Goal: Task Accomplishment & Management: Use online tool/utility

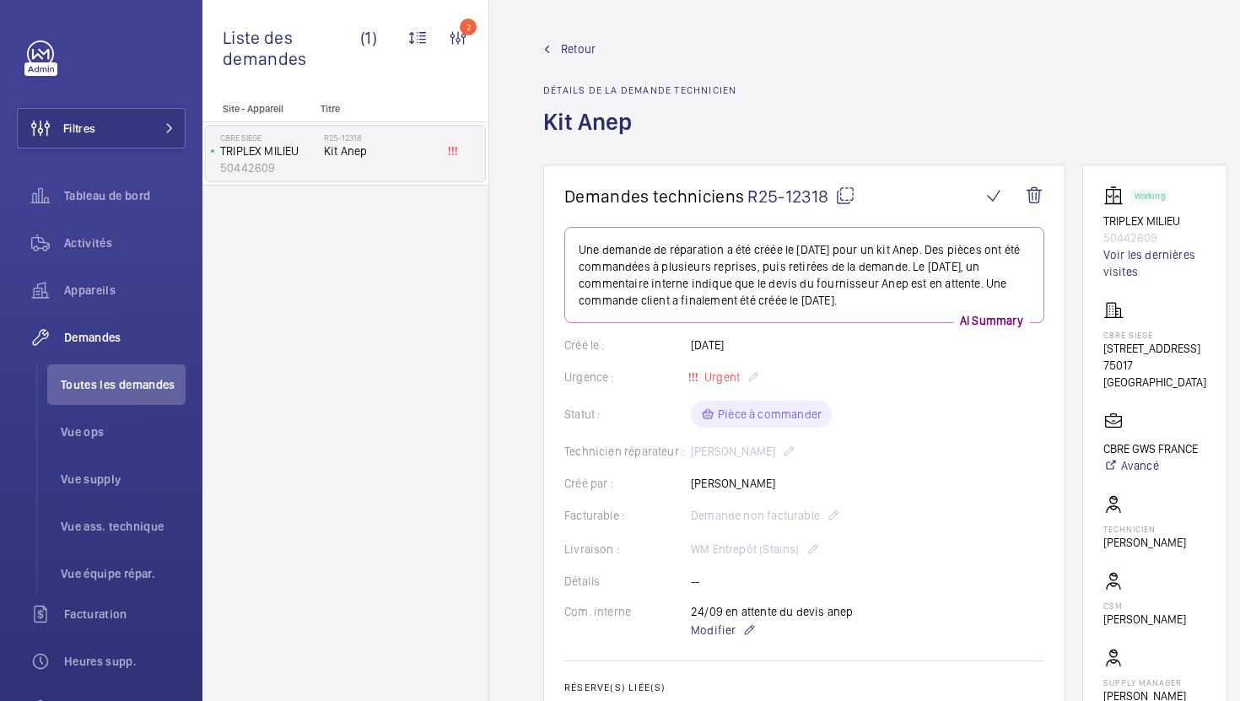
scroll to position [324, 0]
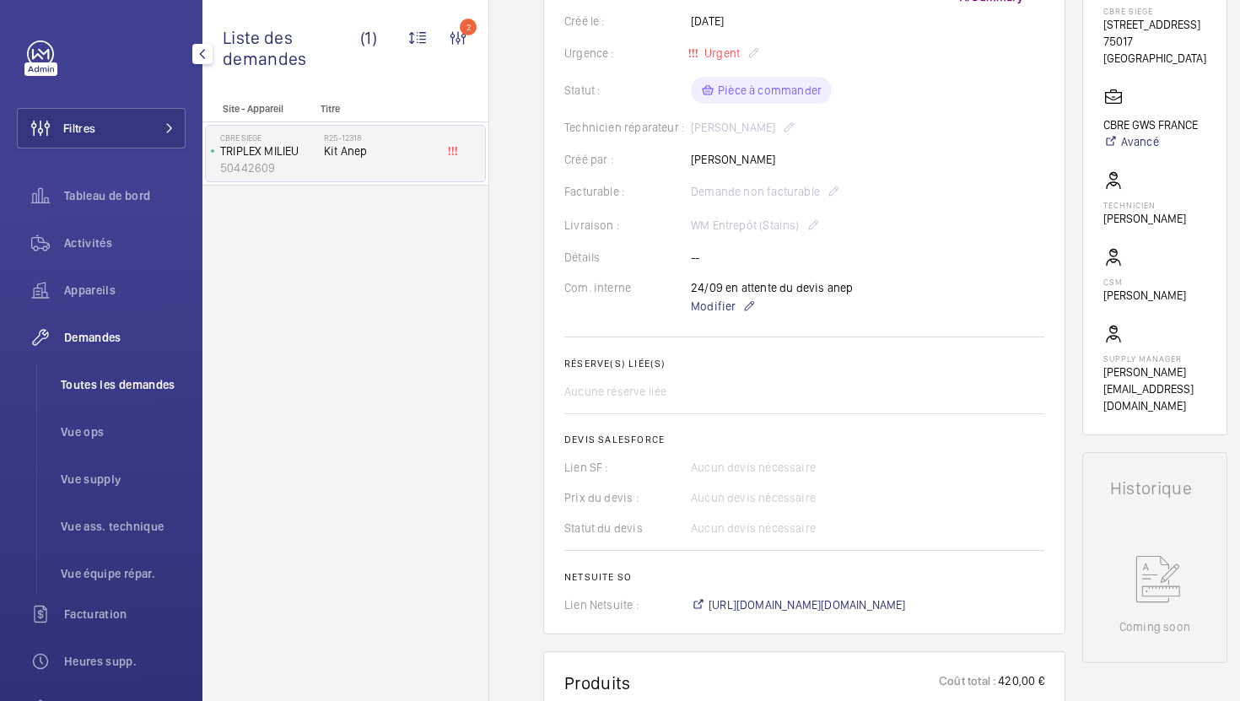
click at [104, 390] on span "Toutes les demandes" at bounding box center [123, 384] width 125 height 17
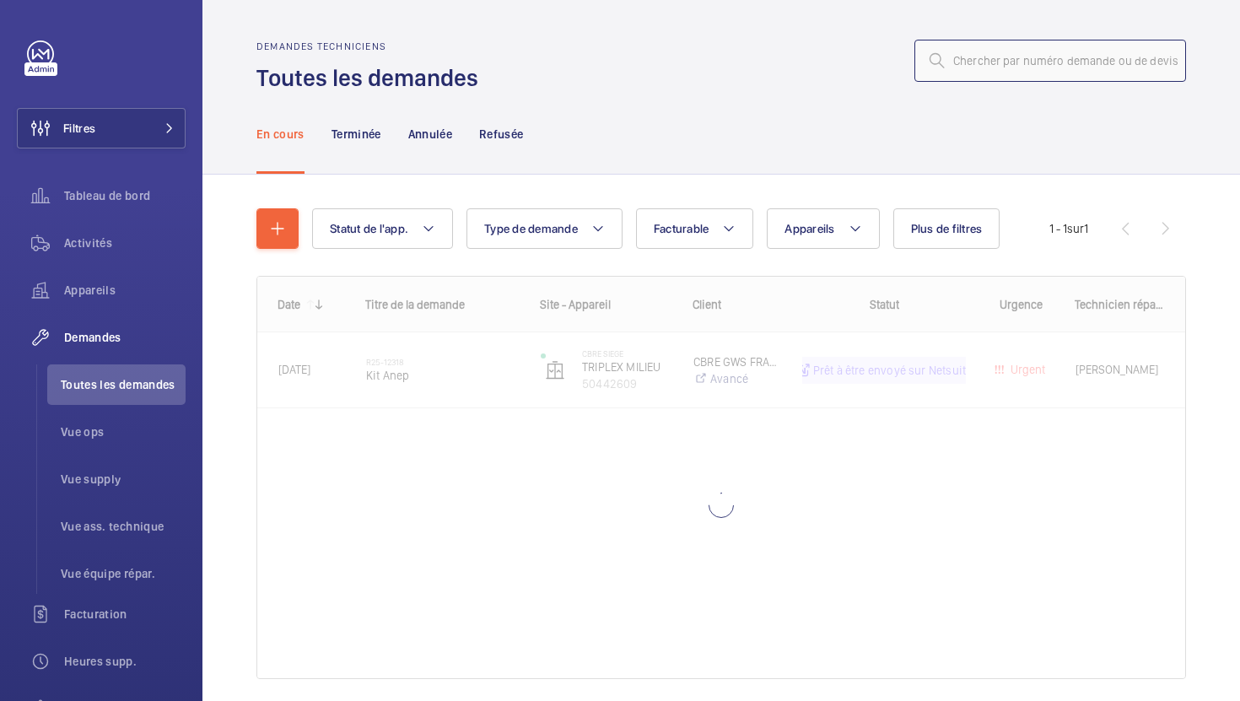
click at [1008, 55] on input "text" at bounding box center [1050, 61] width 272 height 42
paste input "R25-12783"
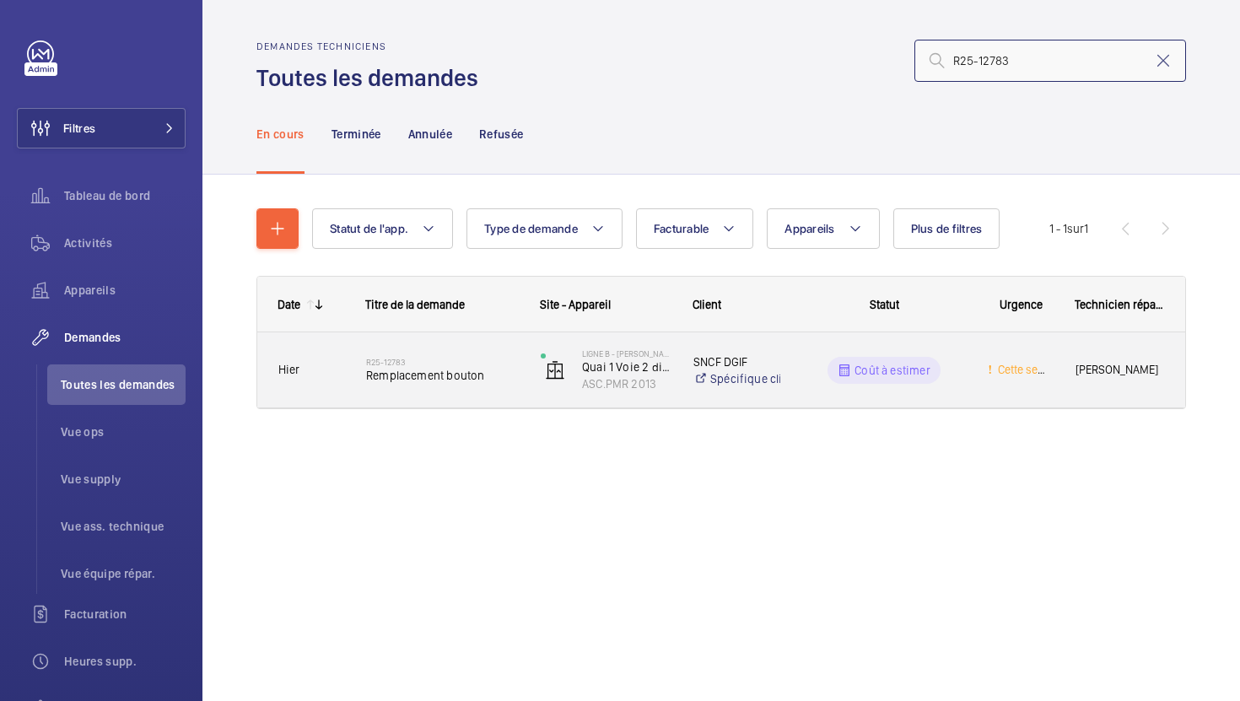
type input "R25-12783"
click at [514, 392] on div "R25-12783 Remplacement bouton" at bounding box center [442, 370] width 153 height 49
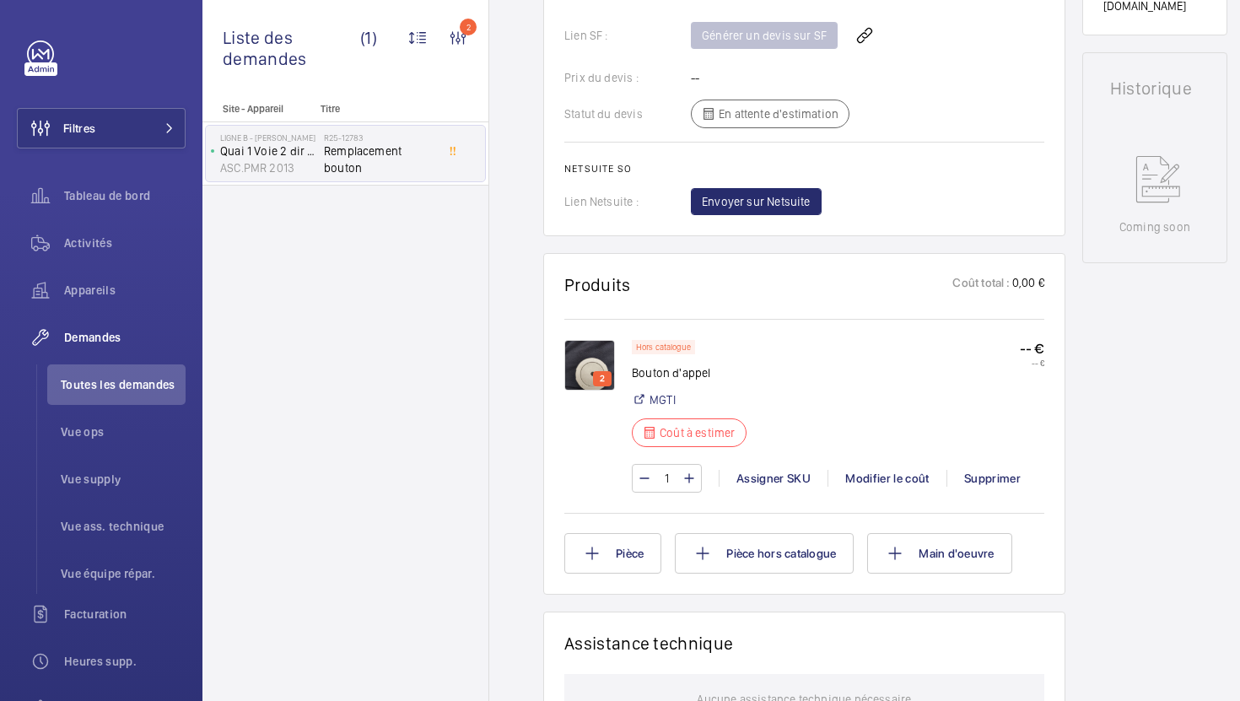
scroll to position [781, 0]
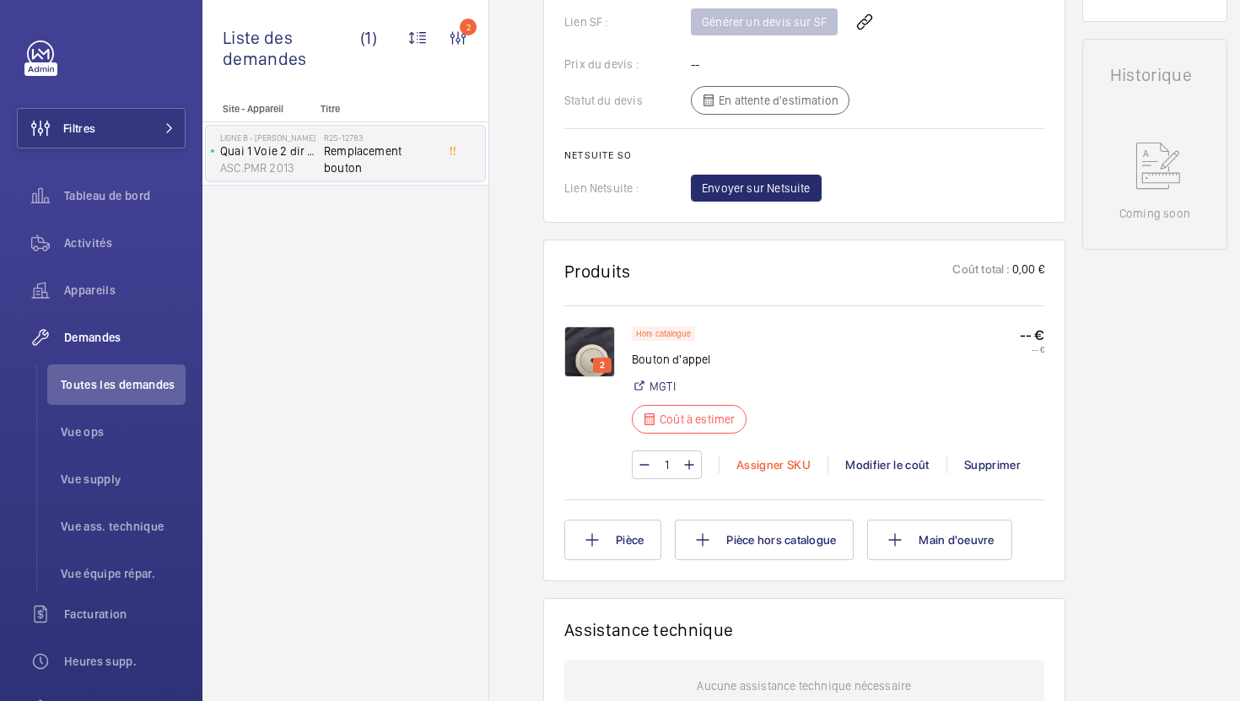
click at [785, 473] on div "Assigner SKU" at bounding box center [773, 464] width 109 height 17
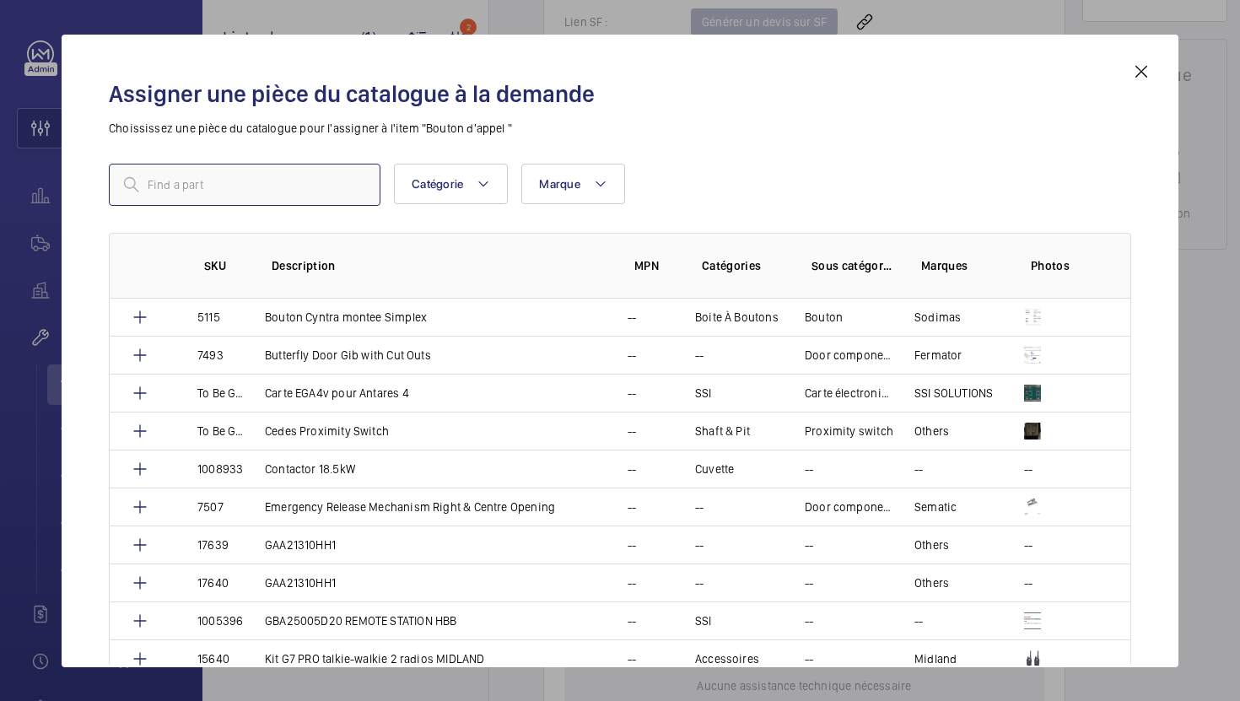
click at [319, 186] on input "text" at bounding box center [245, 185] width 272 height 42
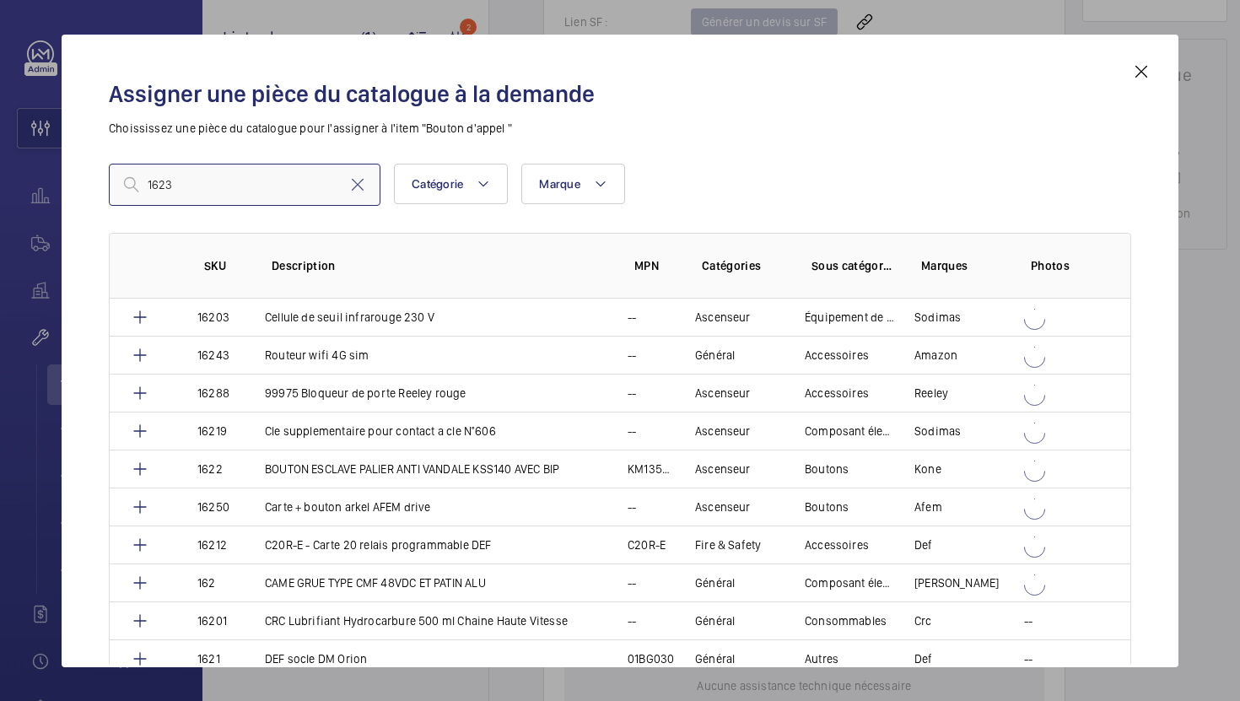
type input "1623"
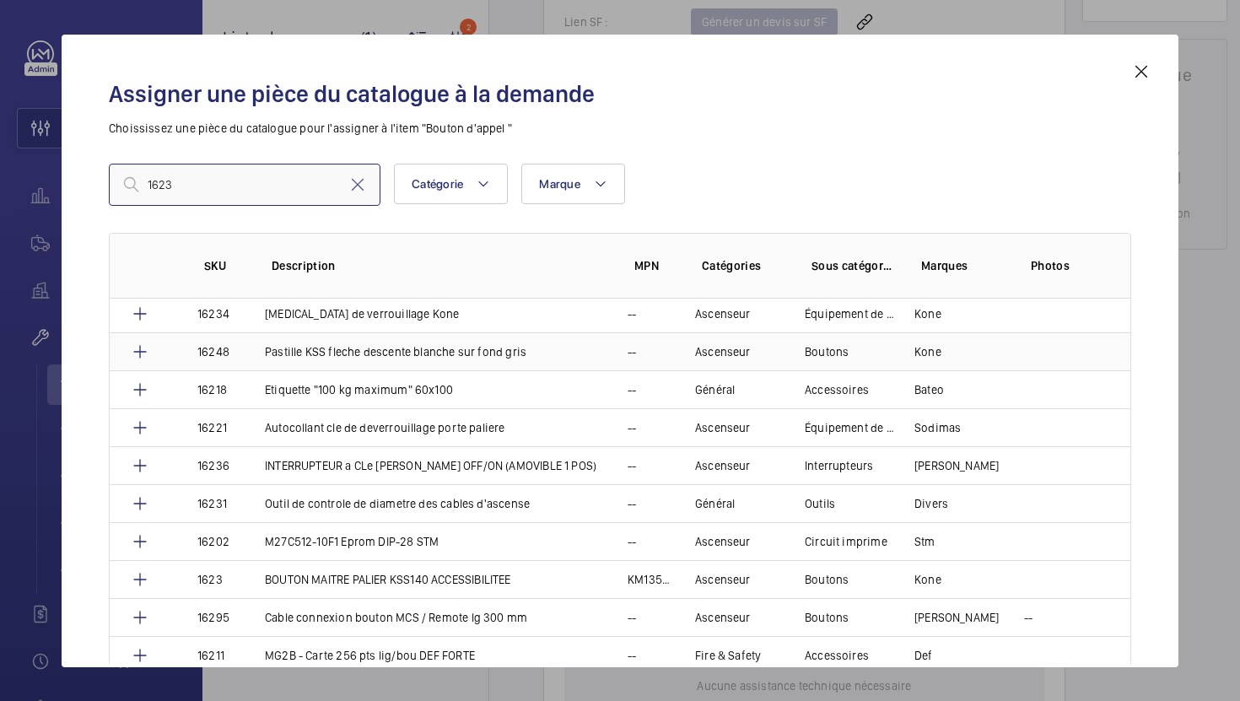
scroll to position [1812, 0]
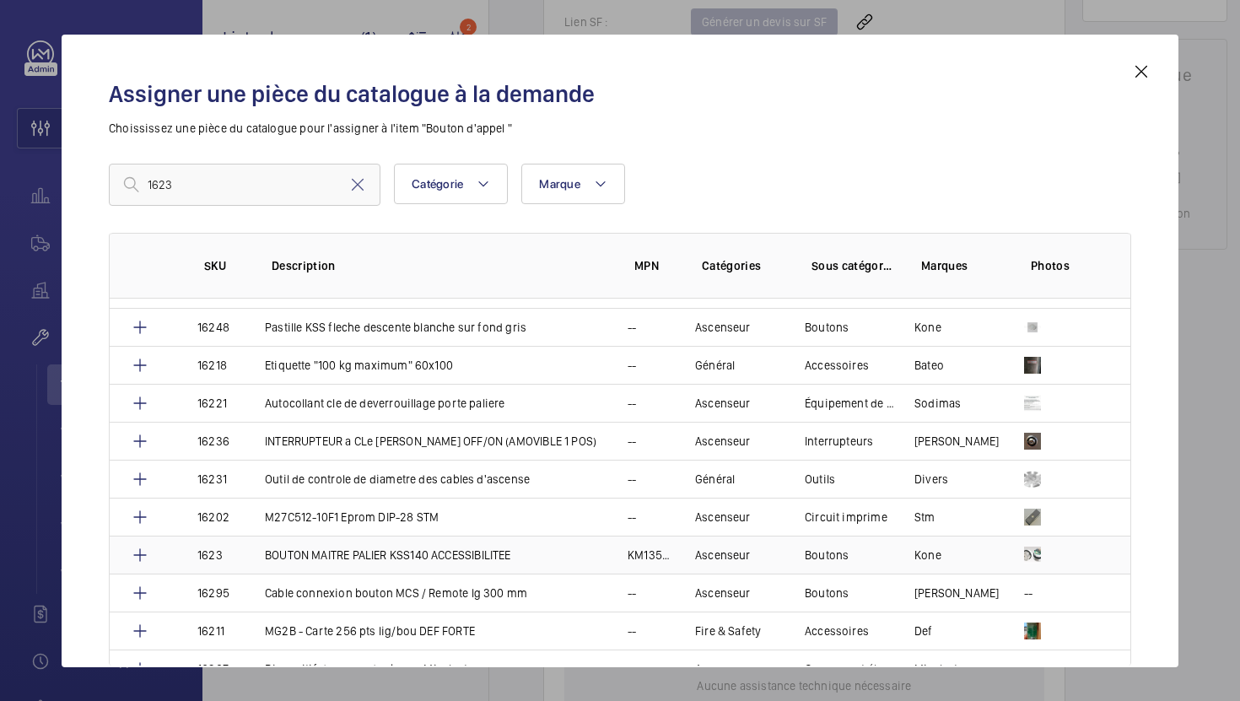
click at [397, 555] on p "BOUTON MAITRE PALIER KSS140 ACCESSIBILITEE" at bounding box center [388, 555] width 246 height 17
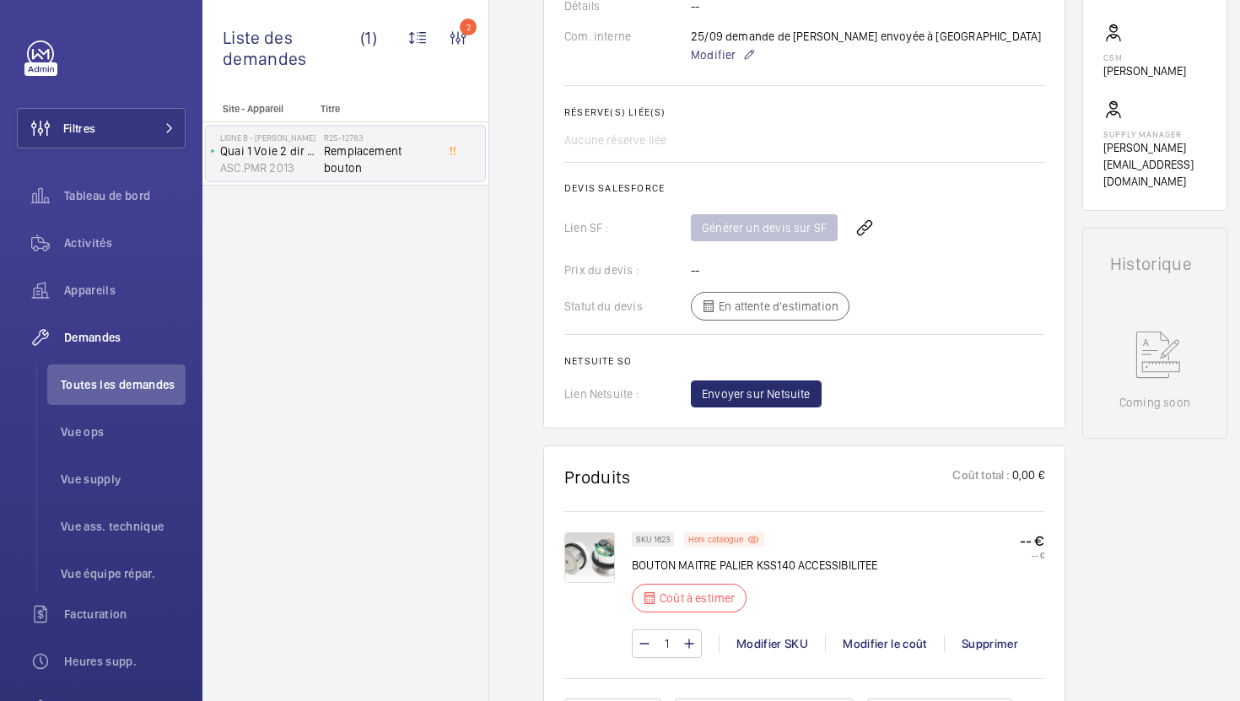
scroll to position [621, 0]
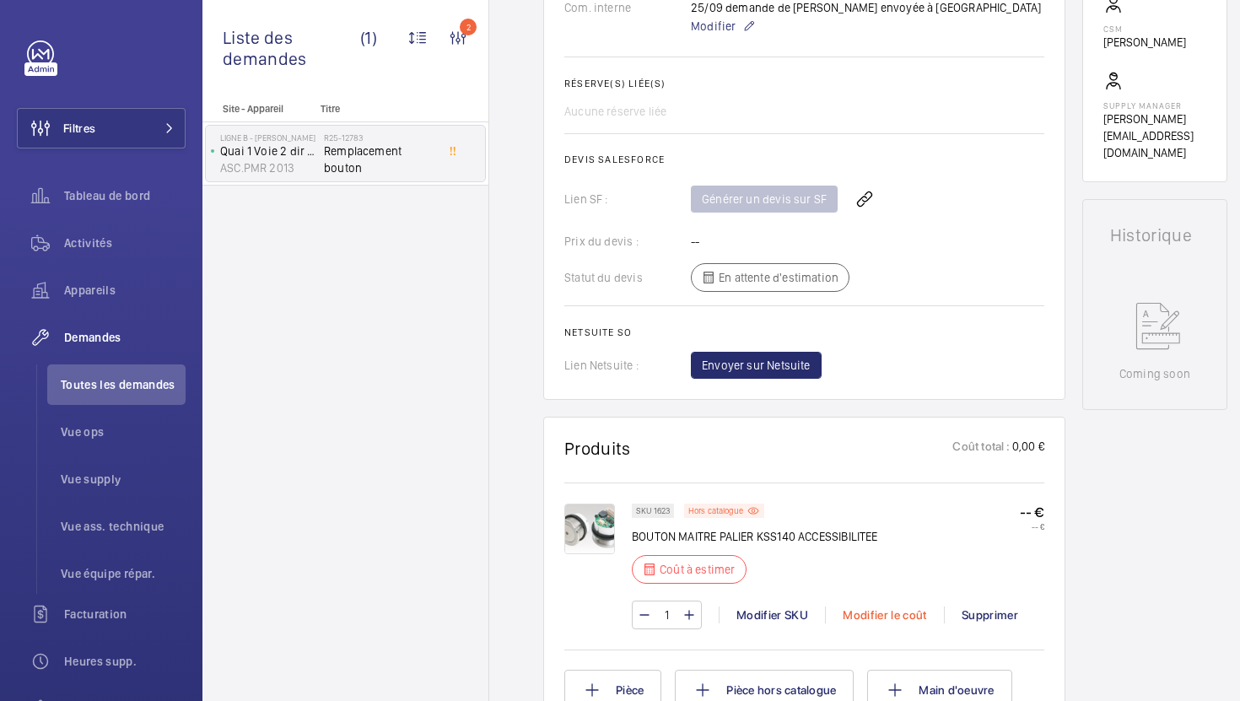
click at [884, 608] on div "Modifier le coût" at bounding box center [884, 615] width 119 height 17
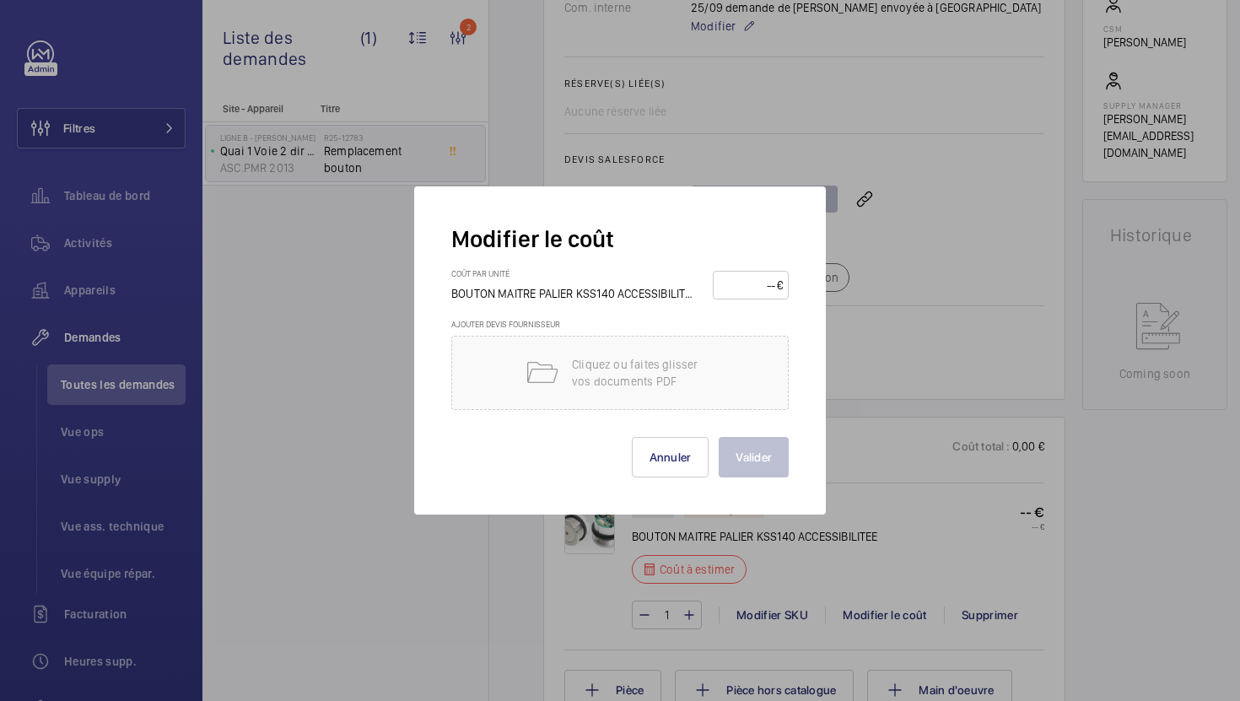
click at [746, 291] on input "number" at bounding box center [748, 285] width 58 height 27
type input "215"
click at [768, 449] on button "Valider" at bounding box center [754, 457] width 70 height 40
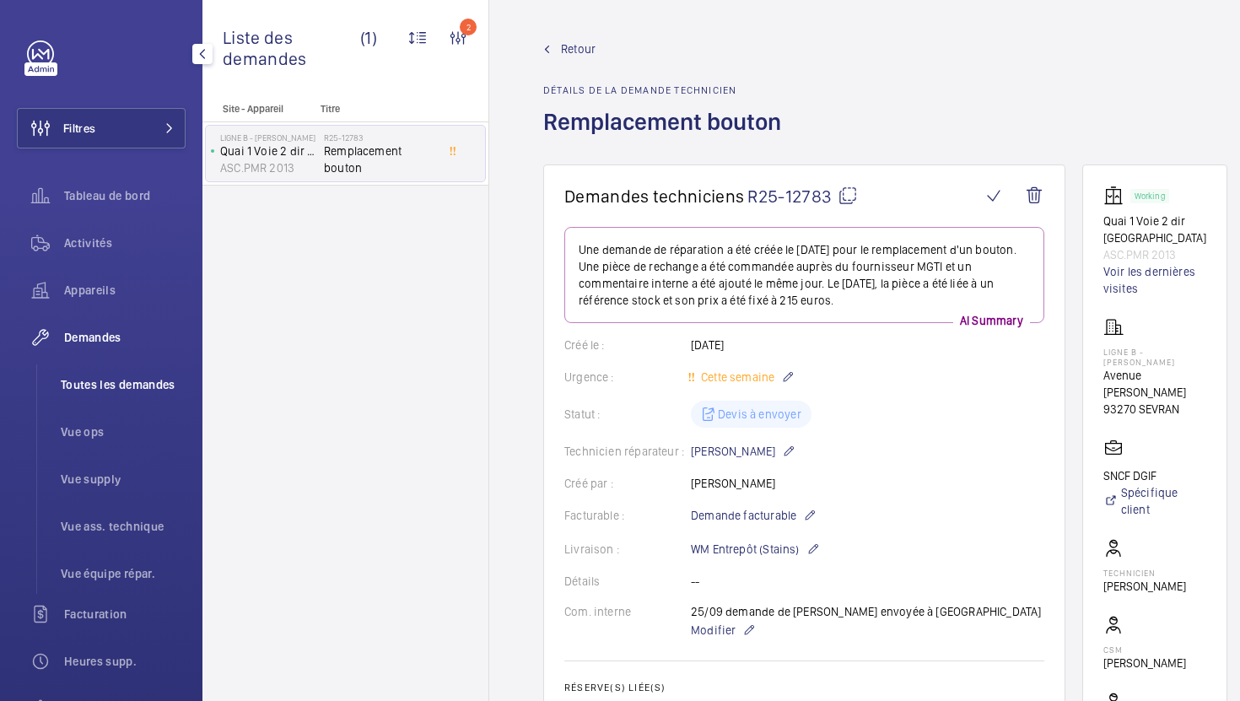
click at [166, 386] on span "Toutes les demandes" at bounding box center [123, 384] width 125 height 17
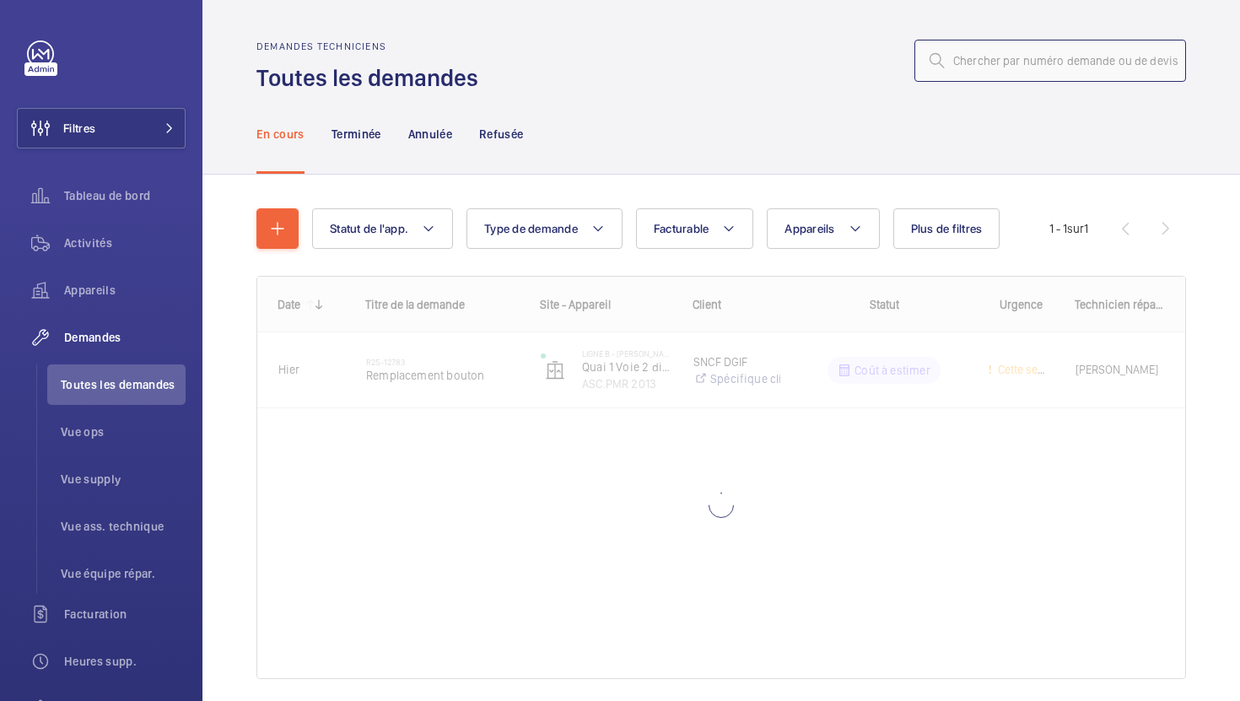
click at [985, 58] on input "text" at bounding box center [1050, 61] width 272 height 42
paste input "R25-12244"
type input "R25-12244"
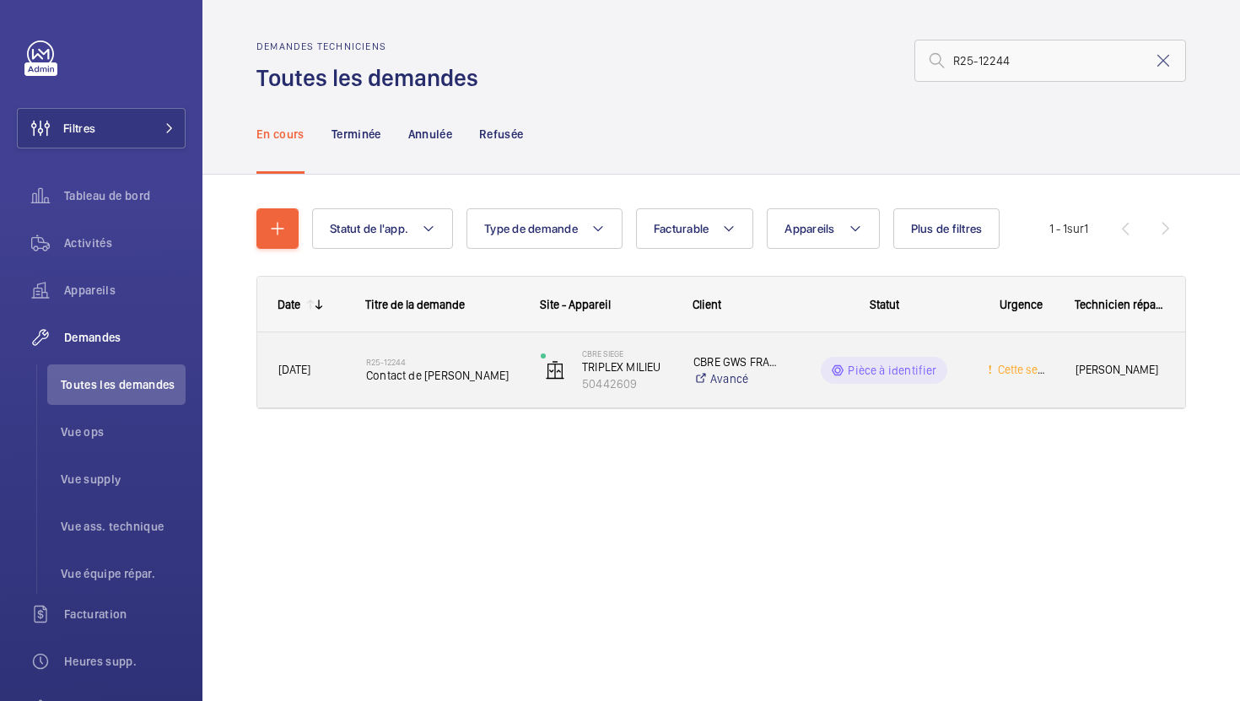
click at [498, 385] on div "R25-12244 Contact de frein" at bounding box center [442, 370] width 153 height 49
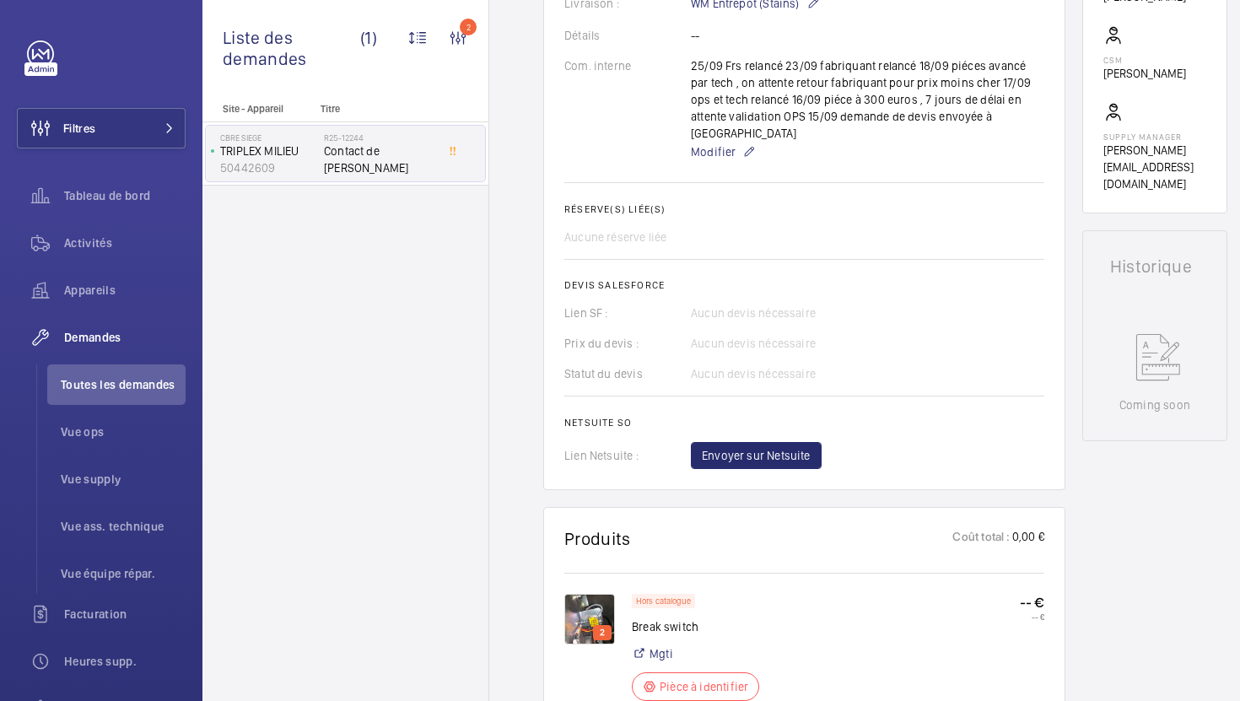
scroll to position [569, 0]
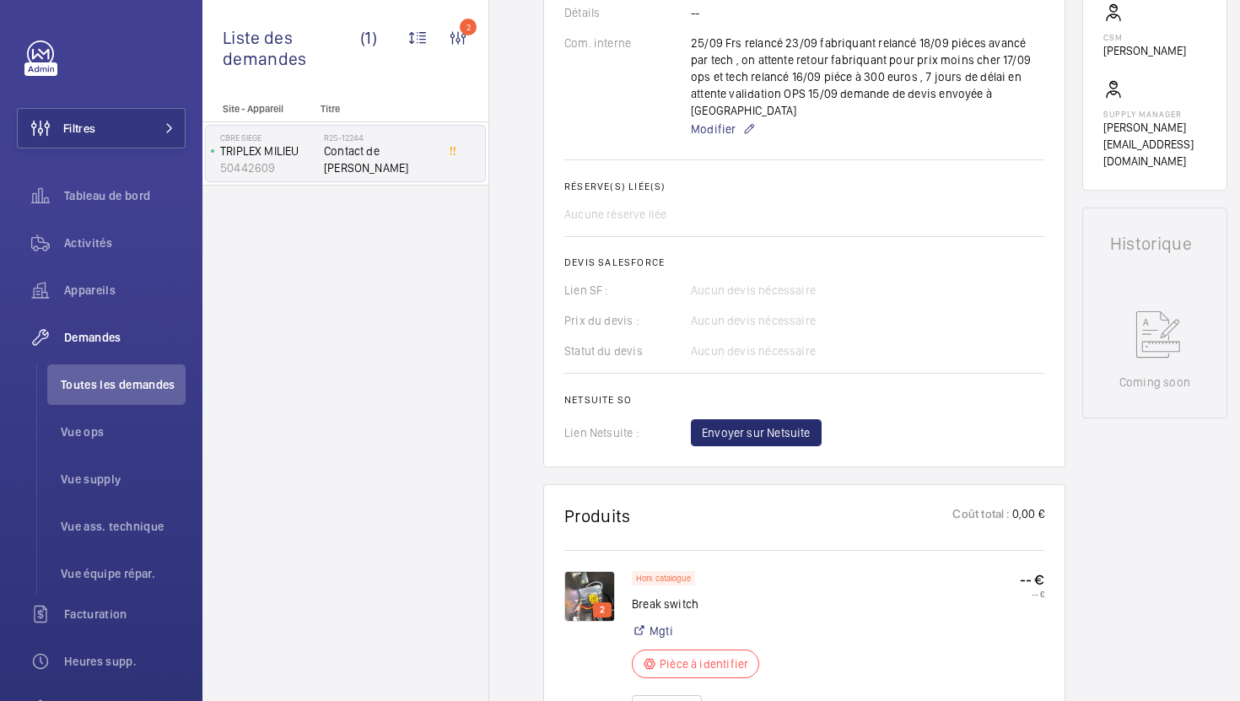
click at [594, 578] on img at bounding box center [589, 596] width 51 height 51
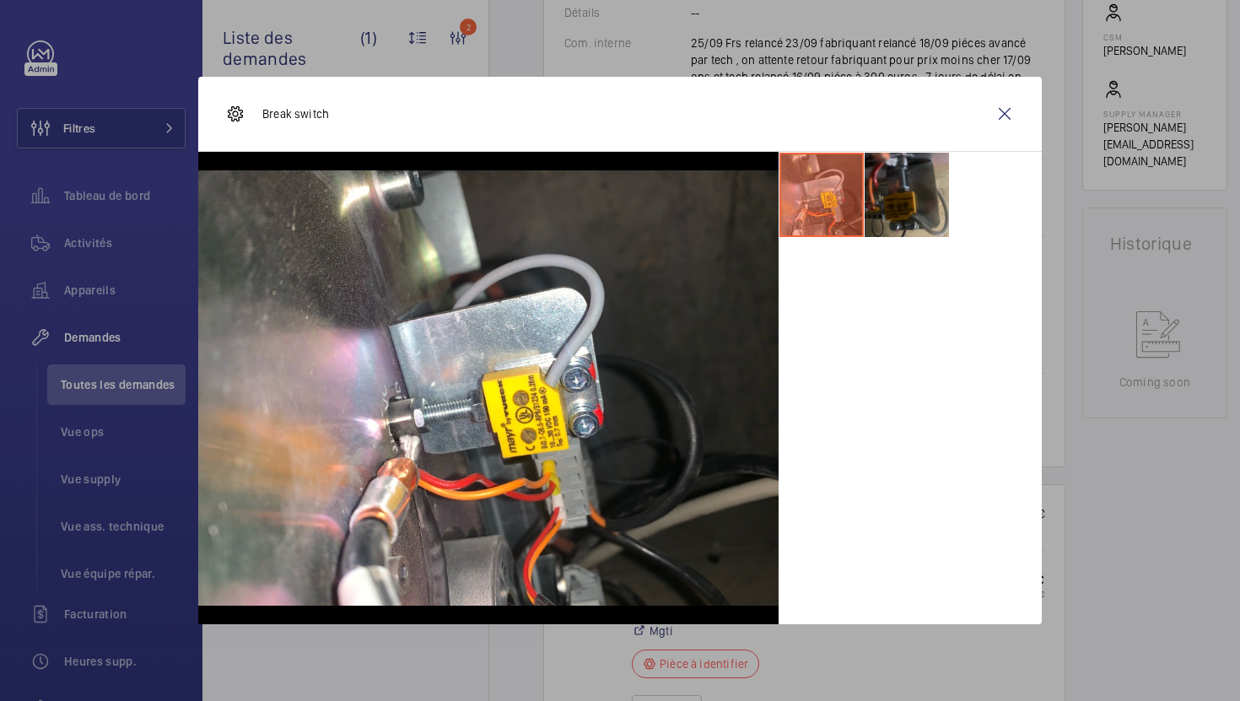
click at [893, 209] on li at bounding box center [907, 195] width 84 height 84
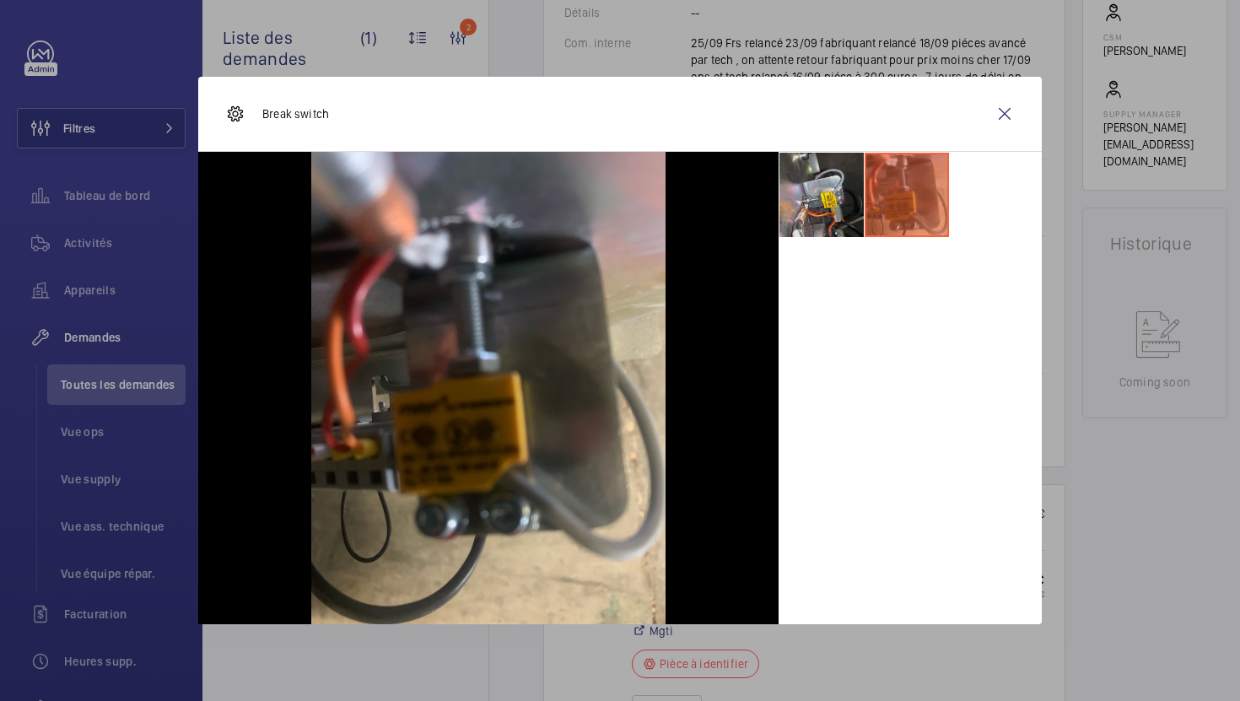
click at [844, 211] on li at bounding box center [822, 195] width 84 height 84
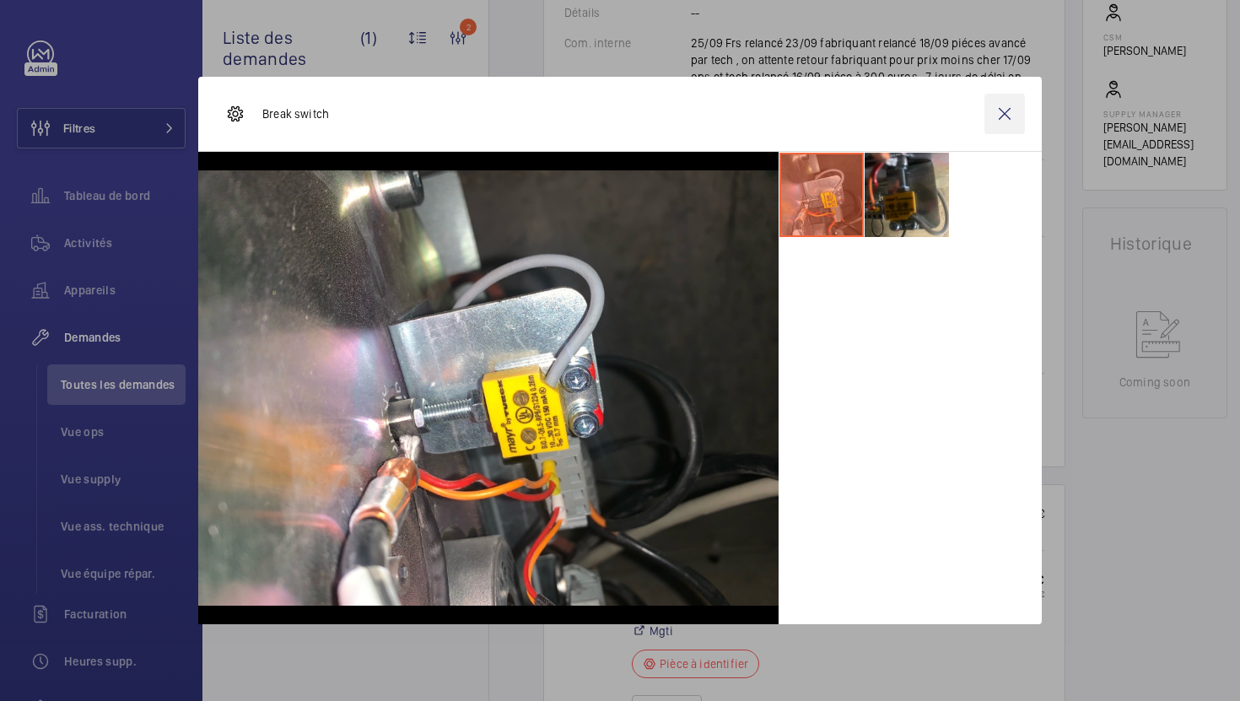
click at [1019, 128] on wm-front-icon-button at bounding box center [1005, 114] width 40 height 40
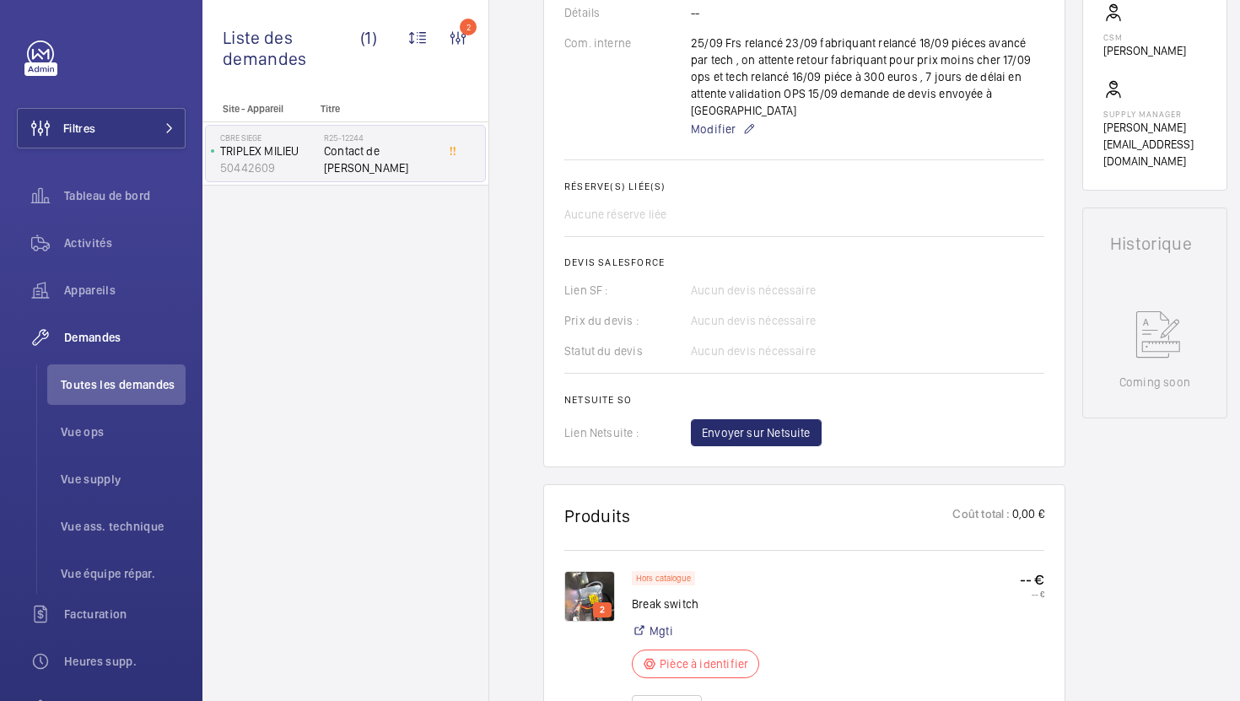
scroll to position [642, 0]
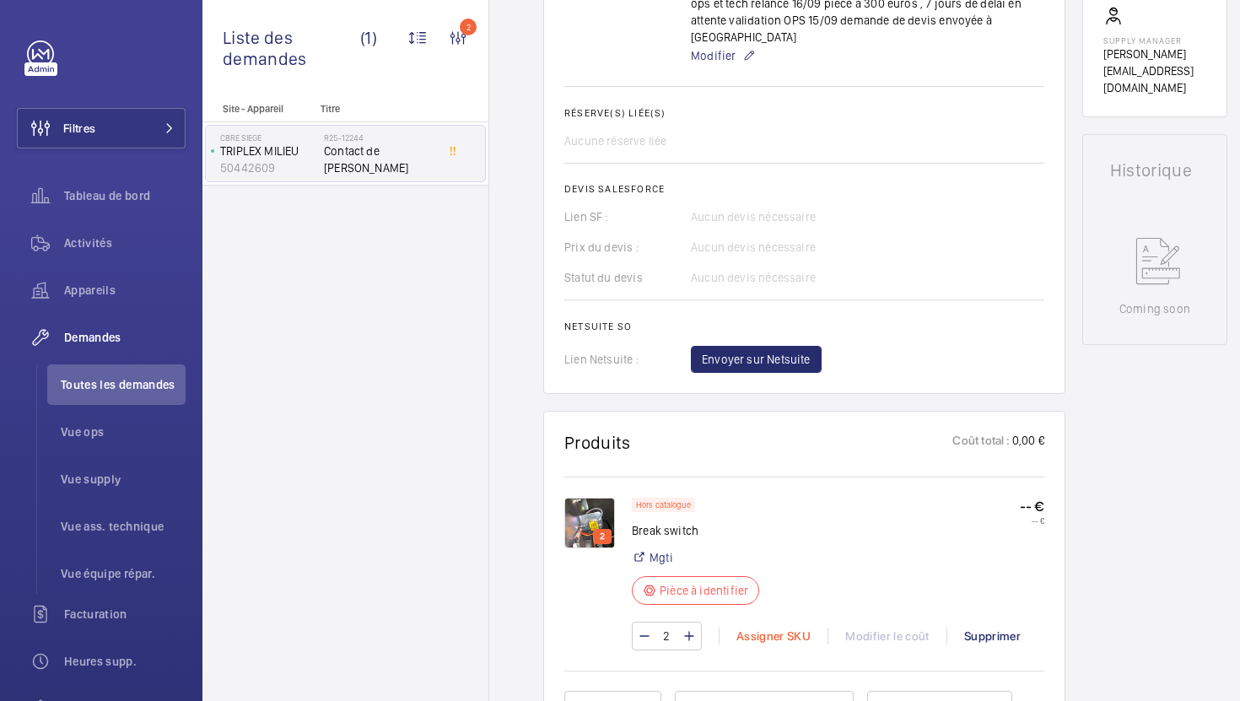
click at [765, 628] on div "Assigner SKU" at bounding box center [773, 636] width 109 height 17
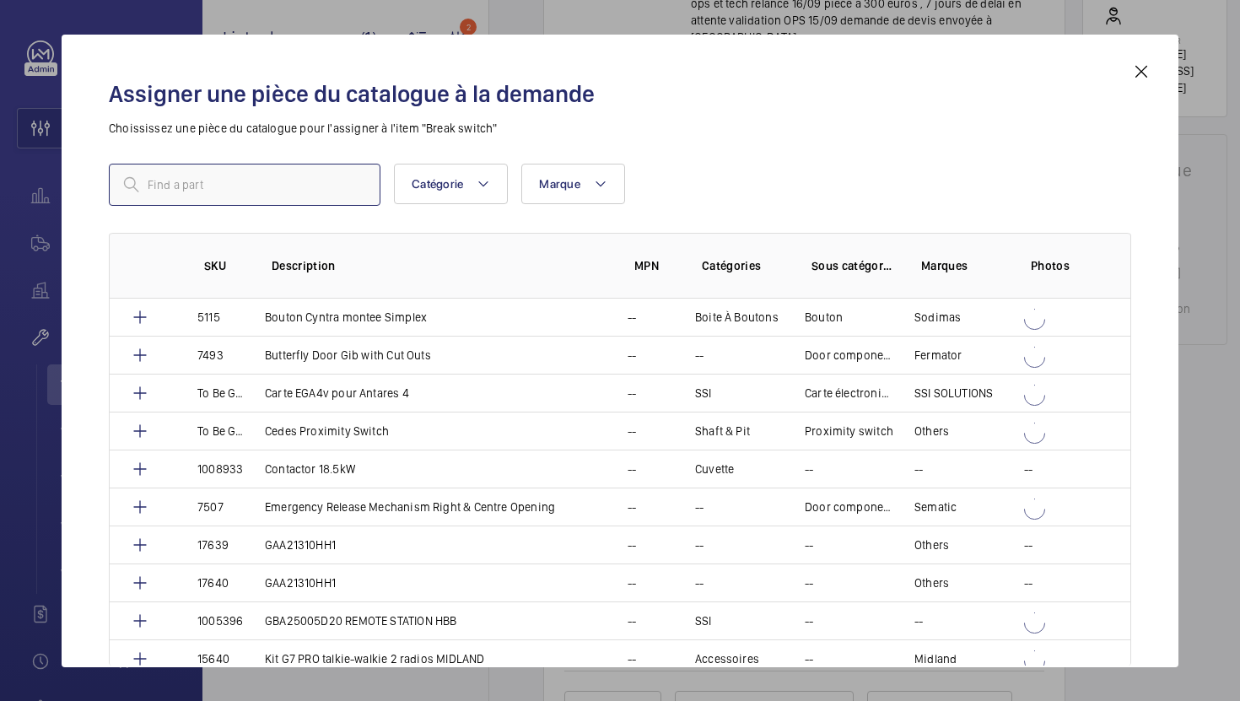
click at [253, 175] on input "text" at bounding box center [245, 185] width 272 height 42
paste input "1010382"
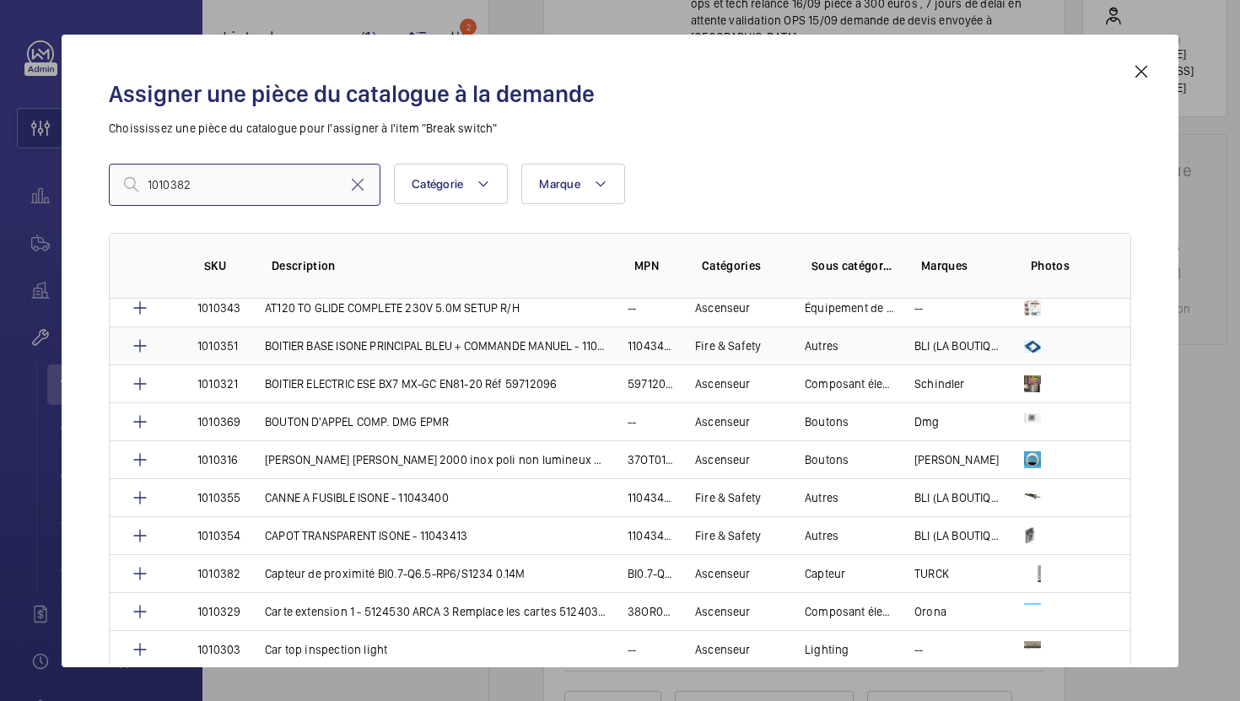
scroll to position [132, 0]
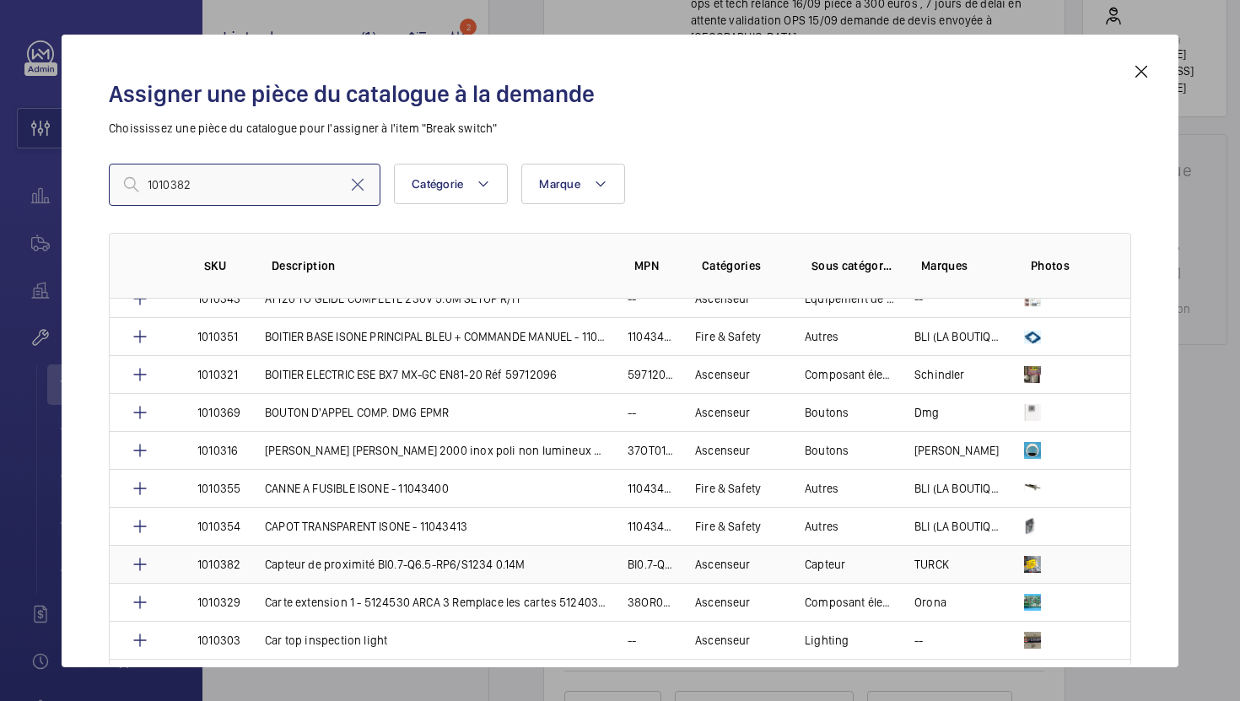
type input "1010382"
click at [380, 560] on p "Capteur de proximité BI0.7-Q6.5-RP6/S1234 0.14M" at bounding box center [395, 564] width 261 height 17
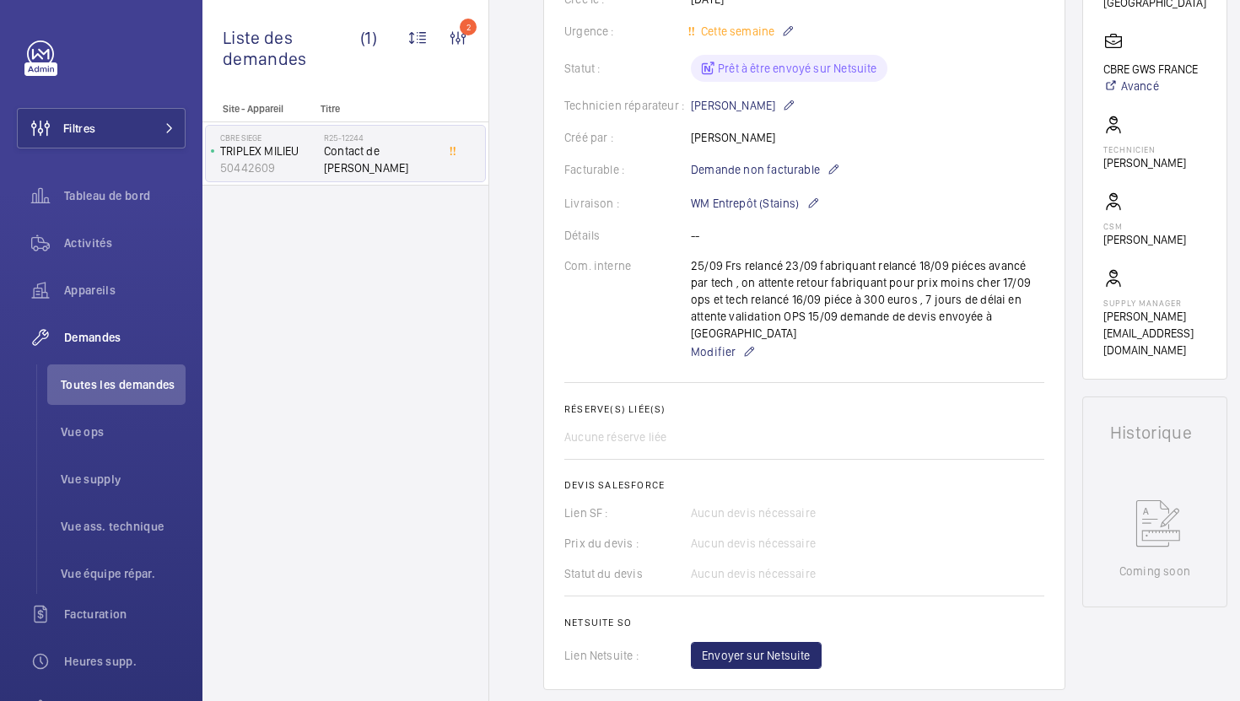
scroll to position [541, 0]
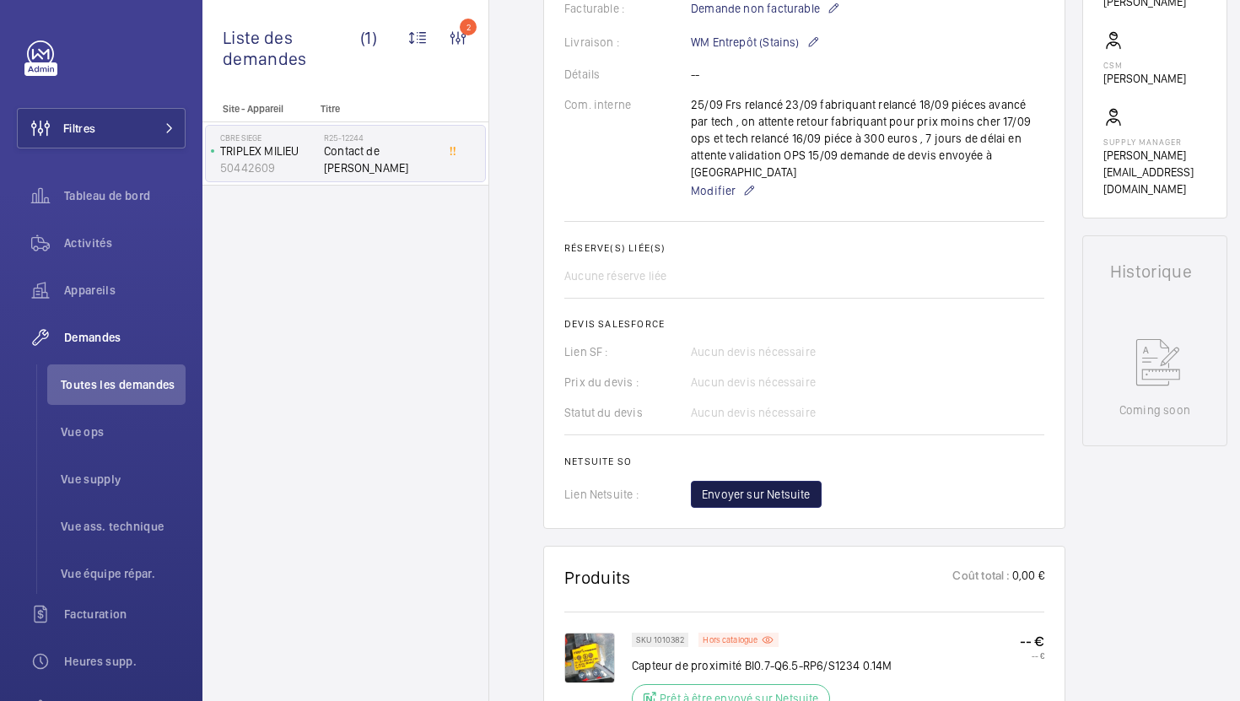
click at [793, 486] on span "Envoyer sur Netsuite" at bounding box center [756, 494] width 109 height 17
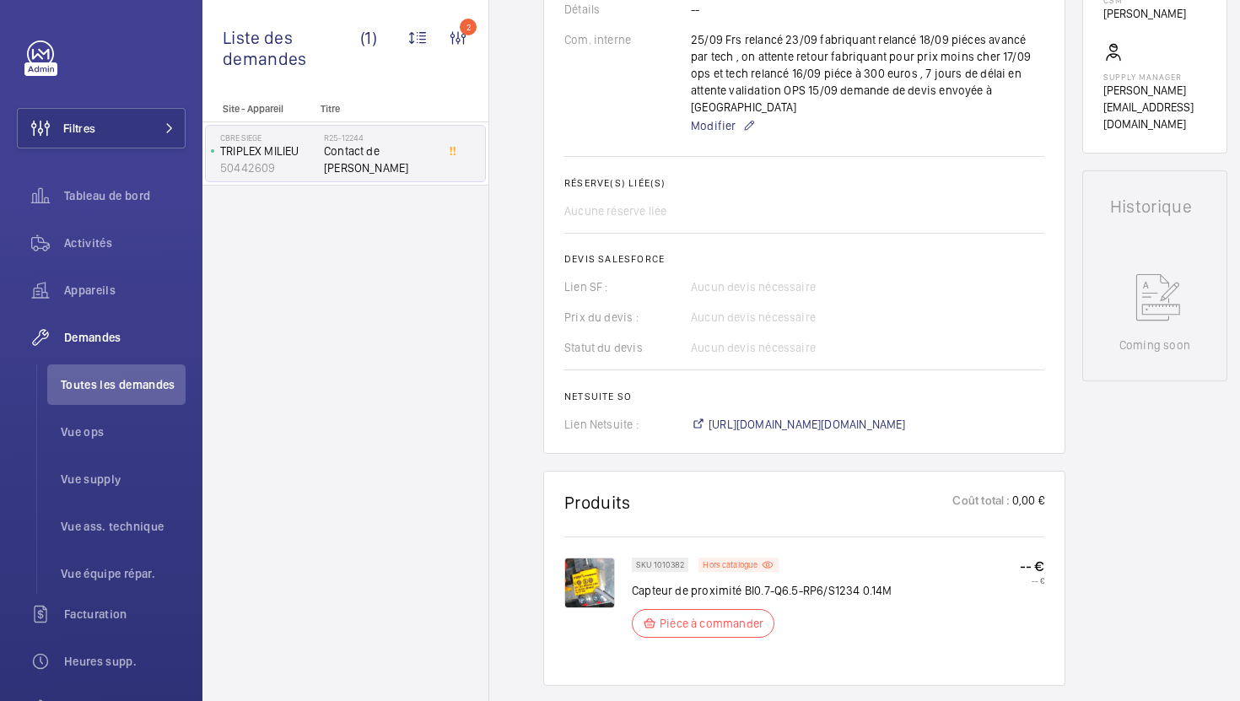
scroll to position [630, 0]
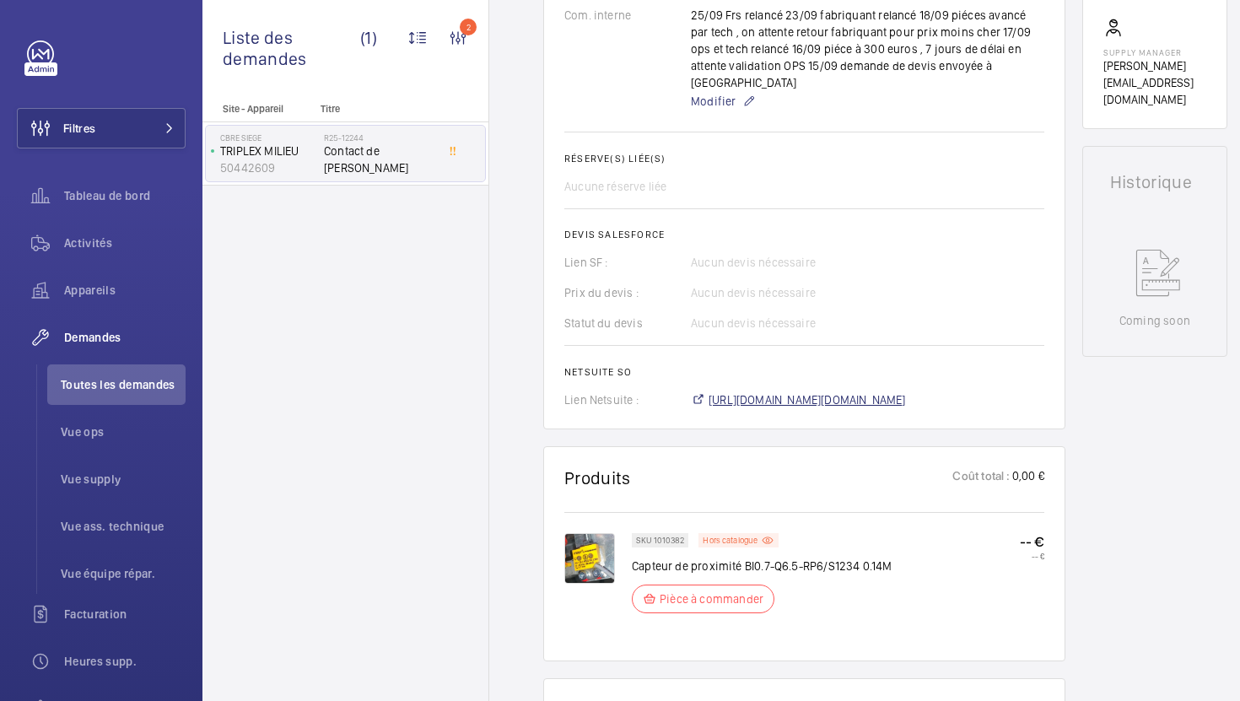
click at [777, 391] on span "[URL][DOMAIN_NAME][DOMAIN_NAME]" at bounding box center [807, 399] width 197 height 17
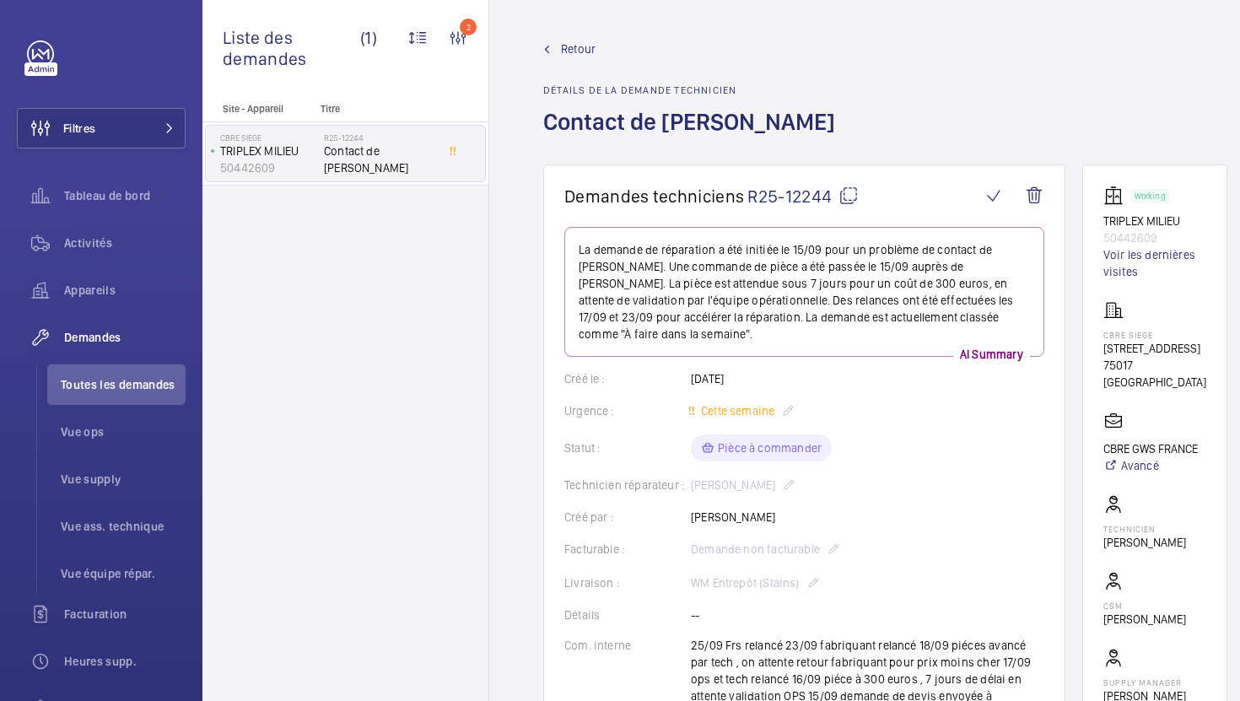
click at [853, 197] on mat-icon at bounding box center [849, 196] width 20 height 20
